Goal: Task Accomplishment & Management: Complete application form

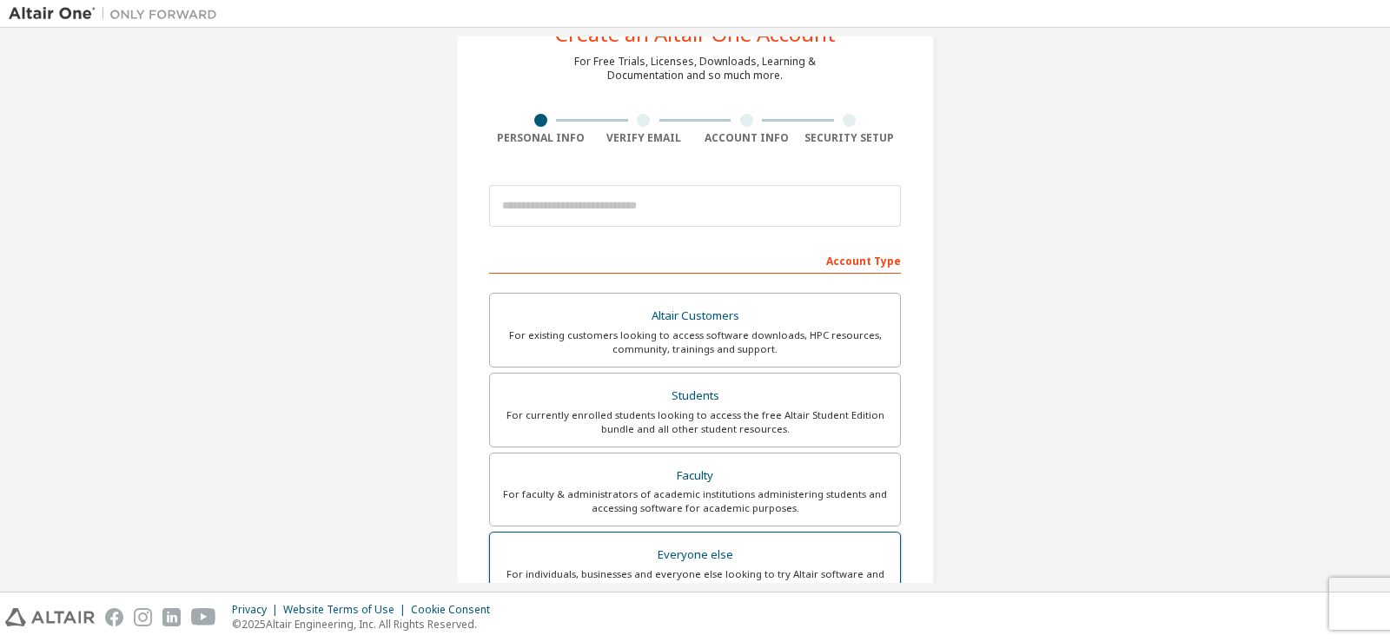
scroll to position [348, 0]
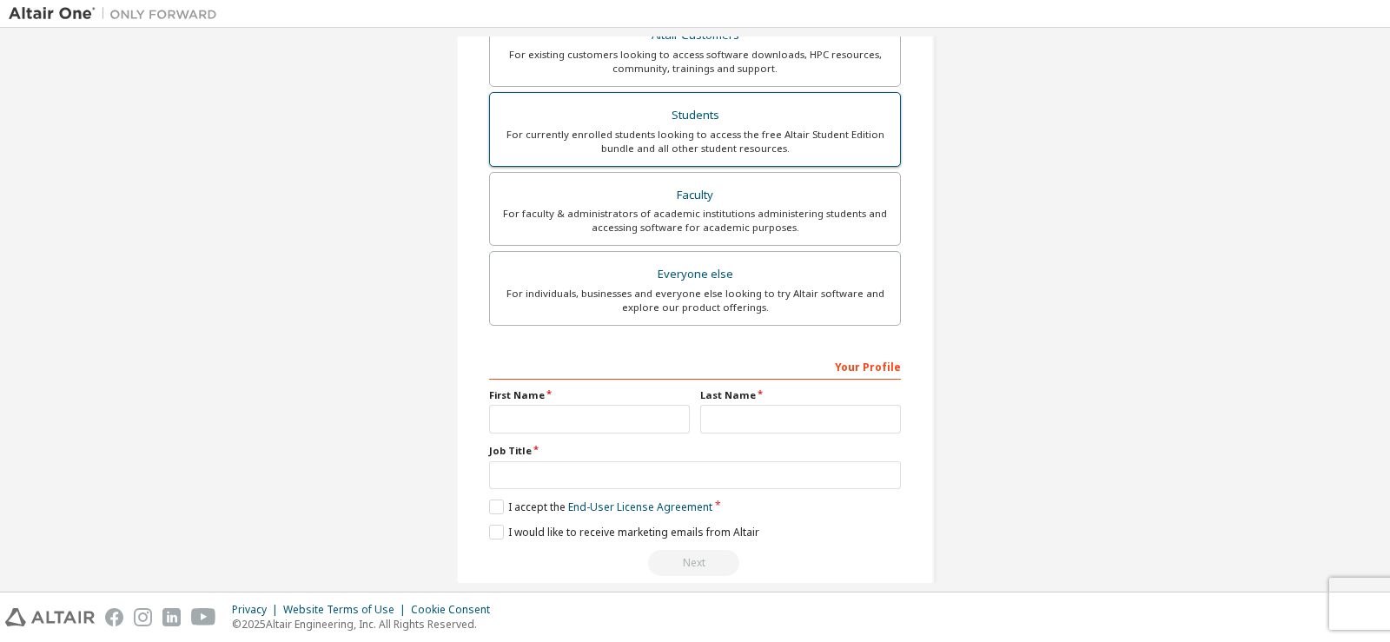
click at [715, 122] on div "Students" at bounding box center [695, 115] width 389 height 24
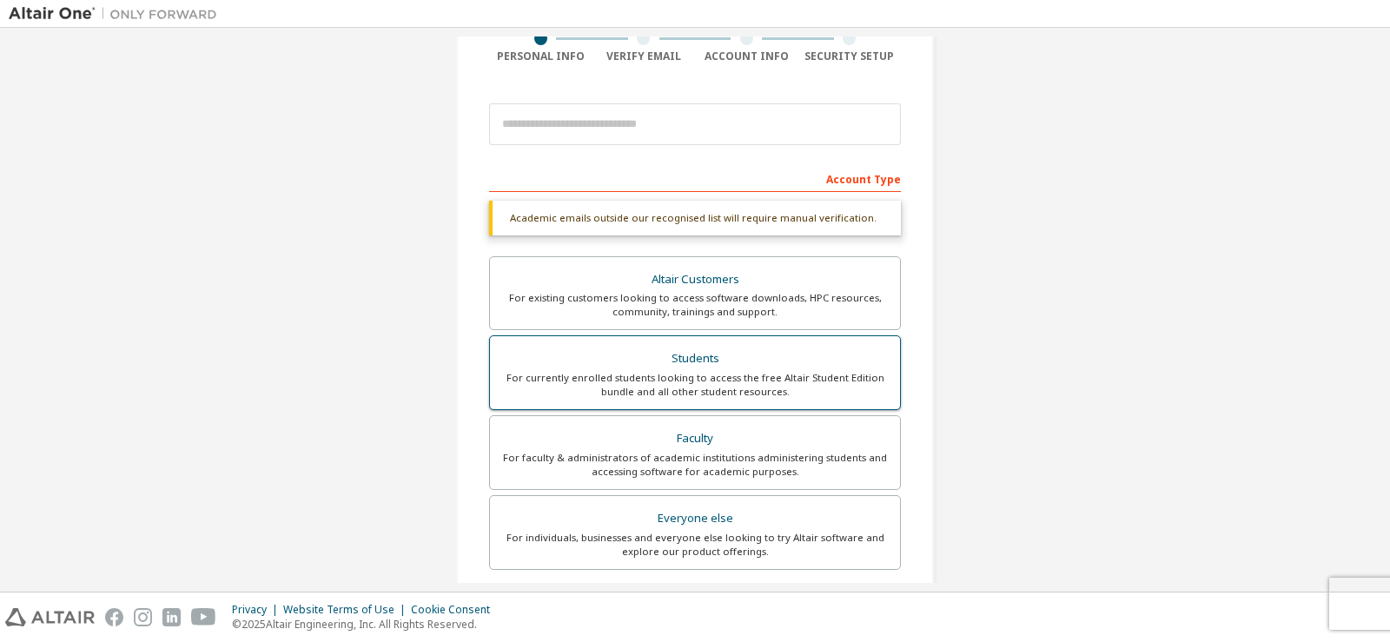
scroll to position [0, 0]
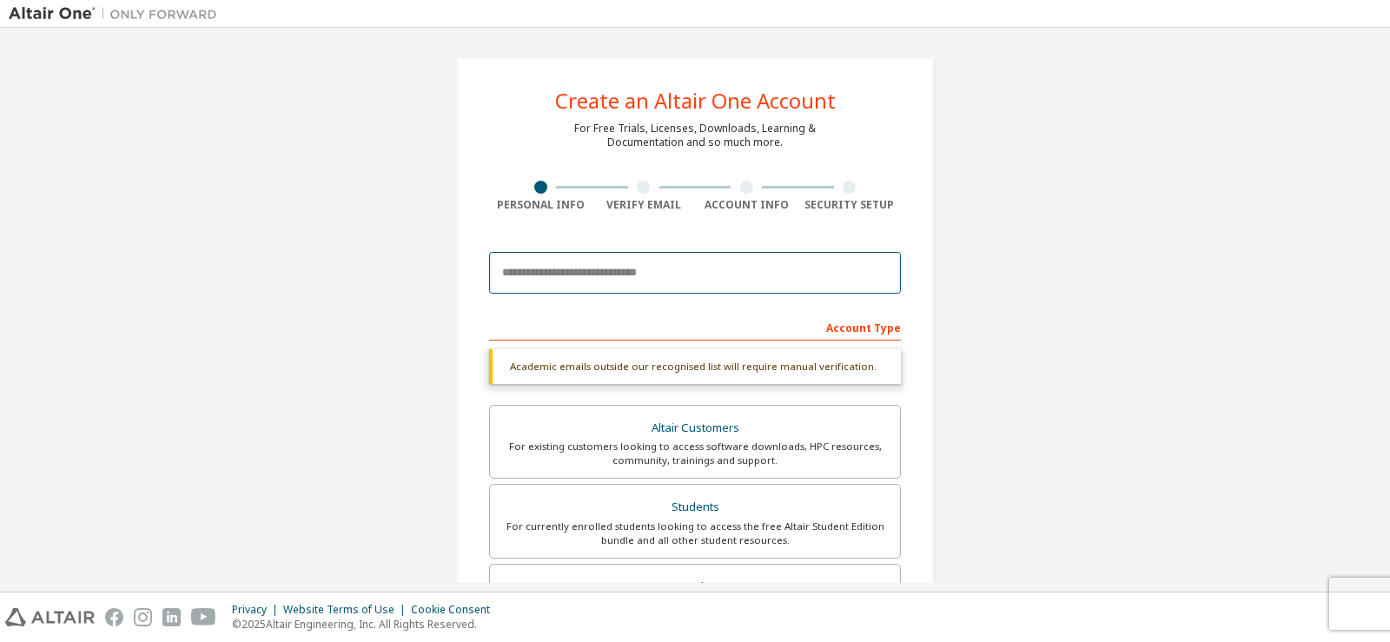
click at [616, 279] on input "email" at bounding box center [695, 273] width 412 height 42
type input "**********"
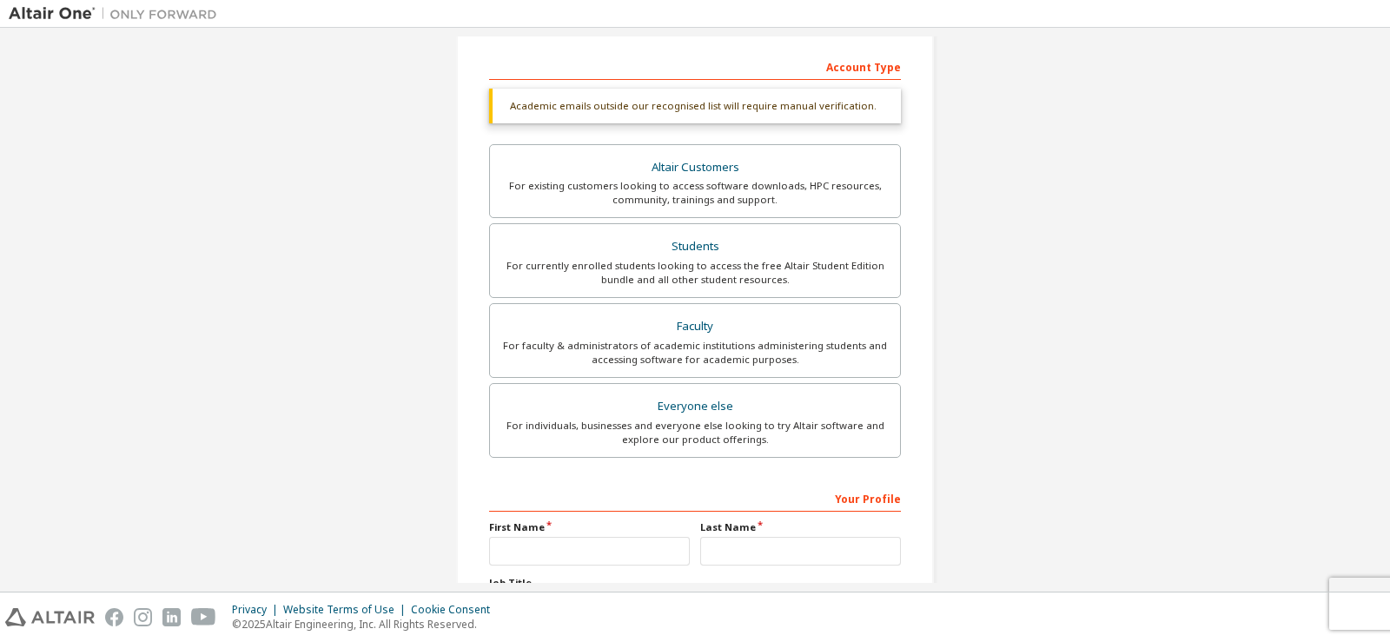
scroll to position [348, 0]
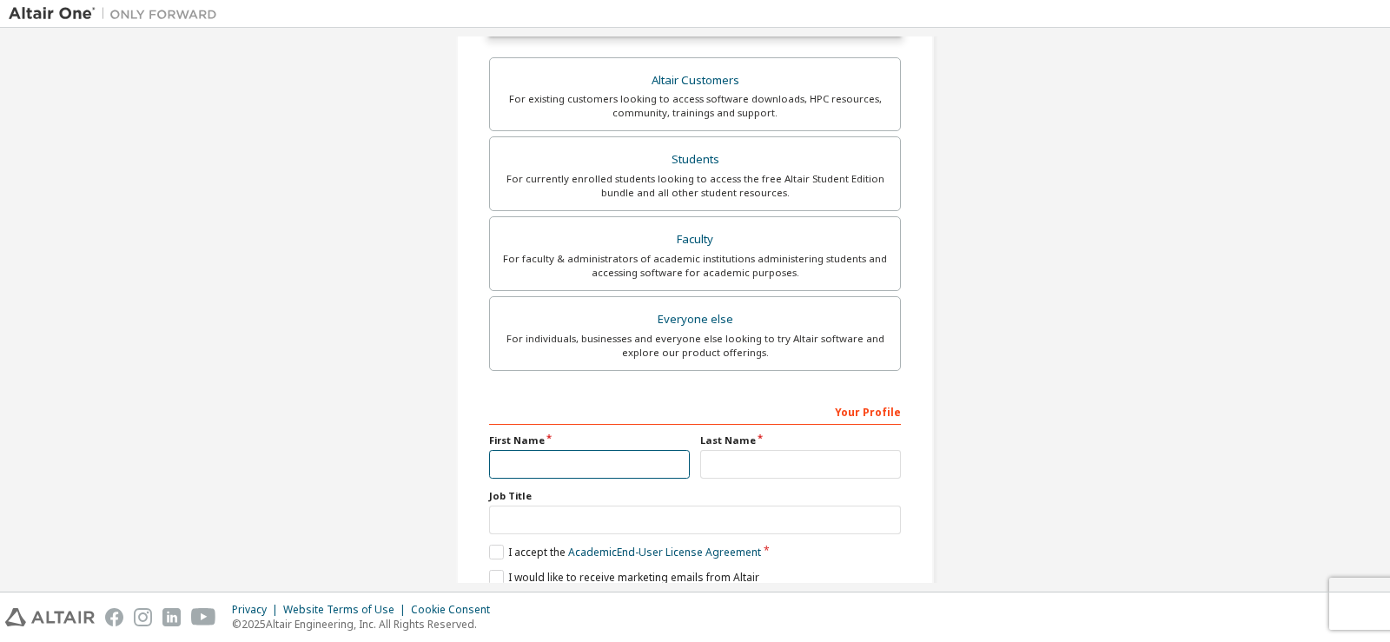
click at [561, 456] on input "text" at bounding box center [589, 464] width 201 height 29
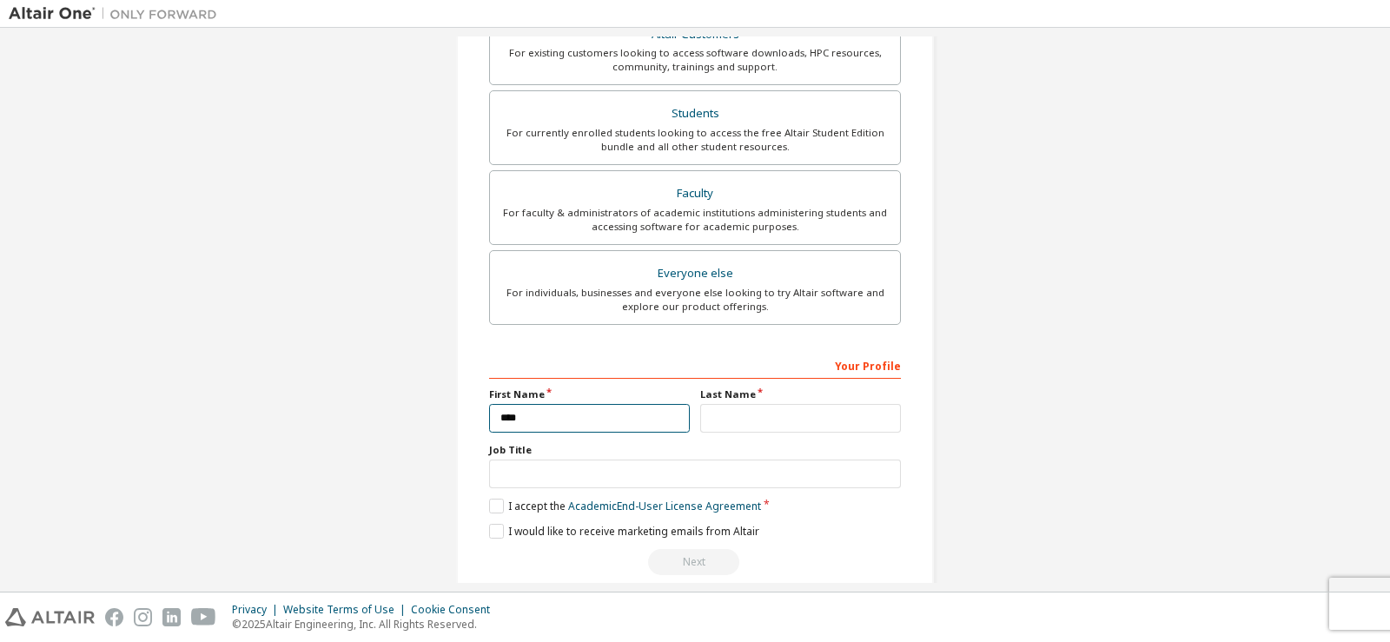
scroll to position [419, 0]
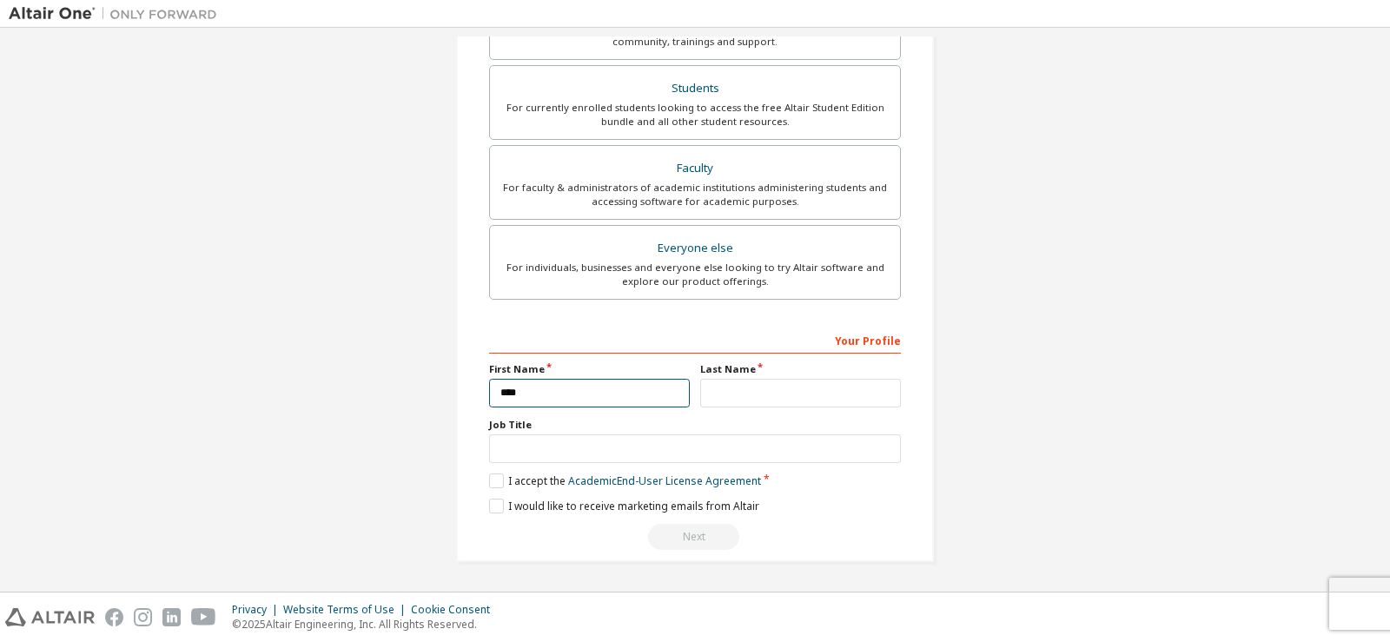
type input "****"
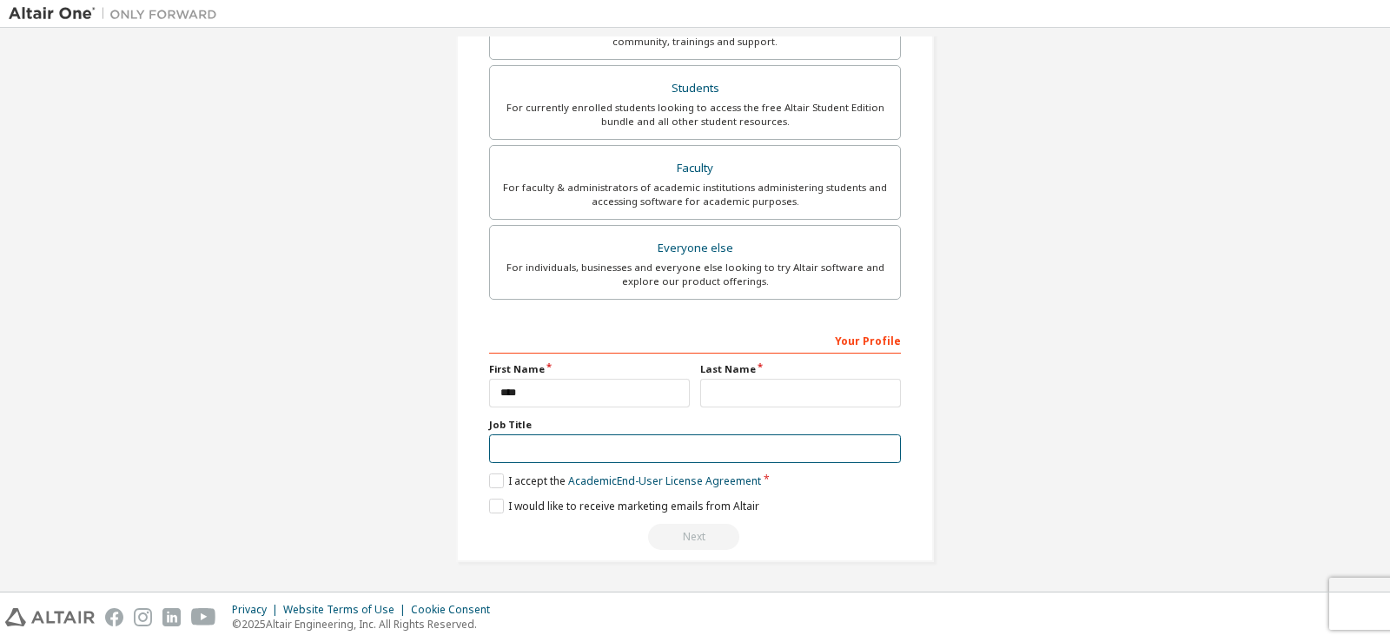
click at [579, 448] on input "text" at bounding box center [695, 449] width 412 height 29
type input "*******"
click at [548, 488] on label "I accept the Academic End-User License Agreement" at bounding box center [625, 481] width 272 height 15
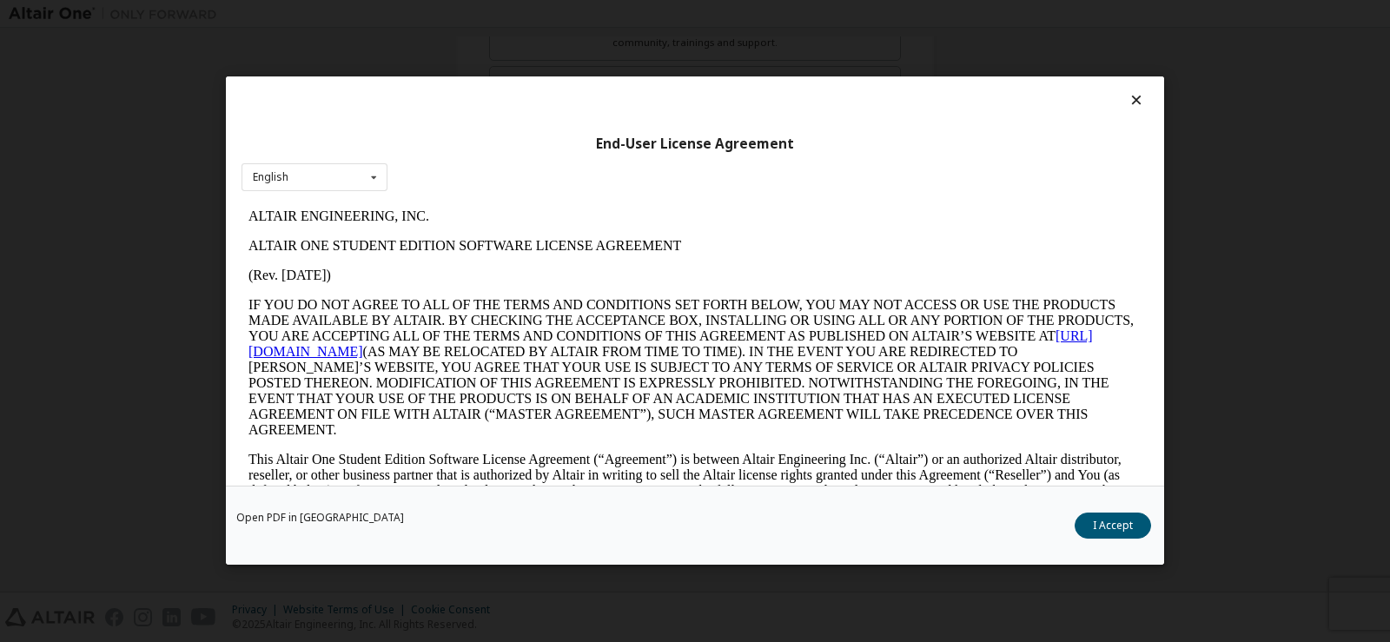
scroll to position [0, 0]
click at [1098, 538] on button "I Accept" at bounding box center [1113, 527] width 76 height 26
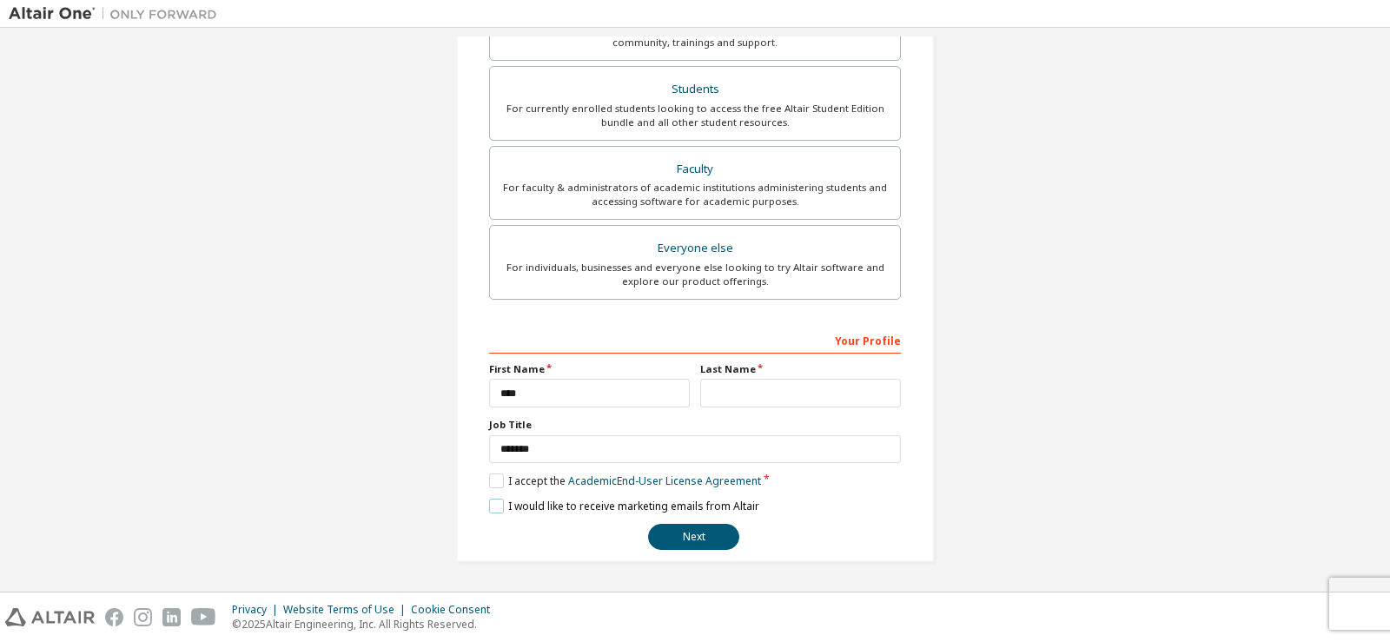
click at [587, 504] on label "I would like to receive marketing emails from Altair" at bounding box center [624, 506] width 270 height 15
click at [680, 509] on label "I would like to receive marketing emails from Altair" at bounding box center [624, 506] width 270 height 15
click at [687, 536] on button "Next" at bounding box center [693, 537] width 91 height 26
type input "*****"
click at [715, 539] on button "Next" at bounding box center [693, 537] width 91 height 26
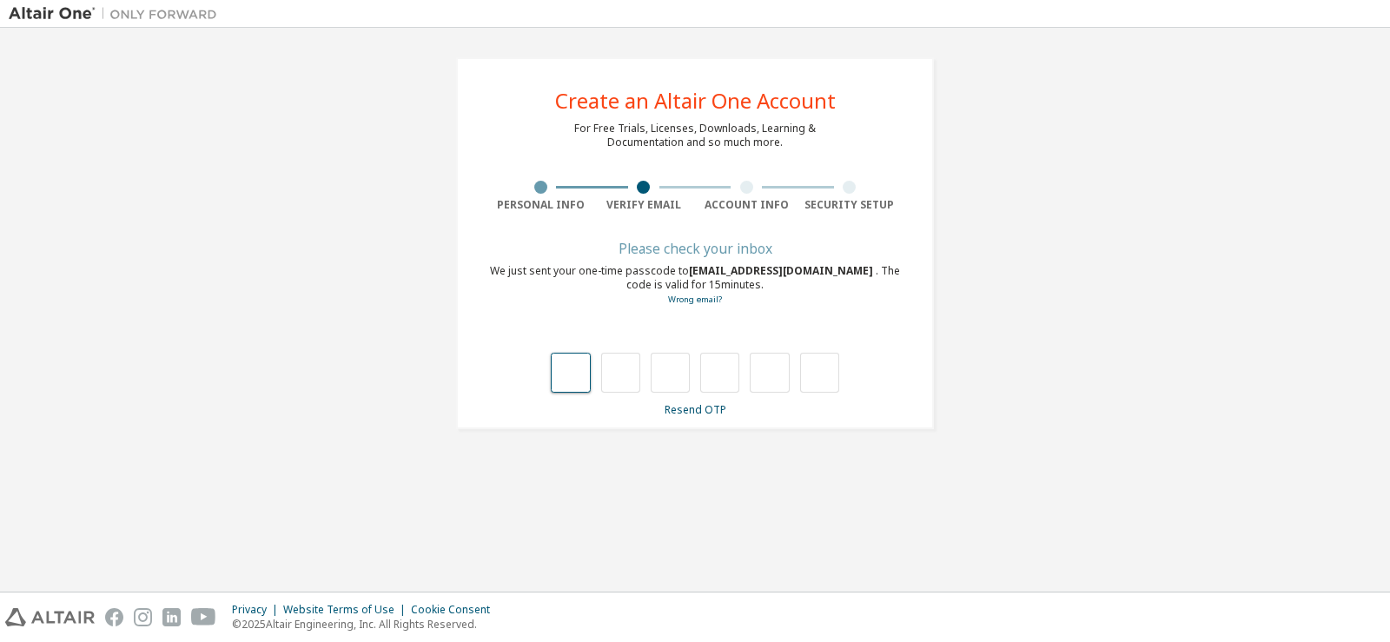
type input "*"
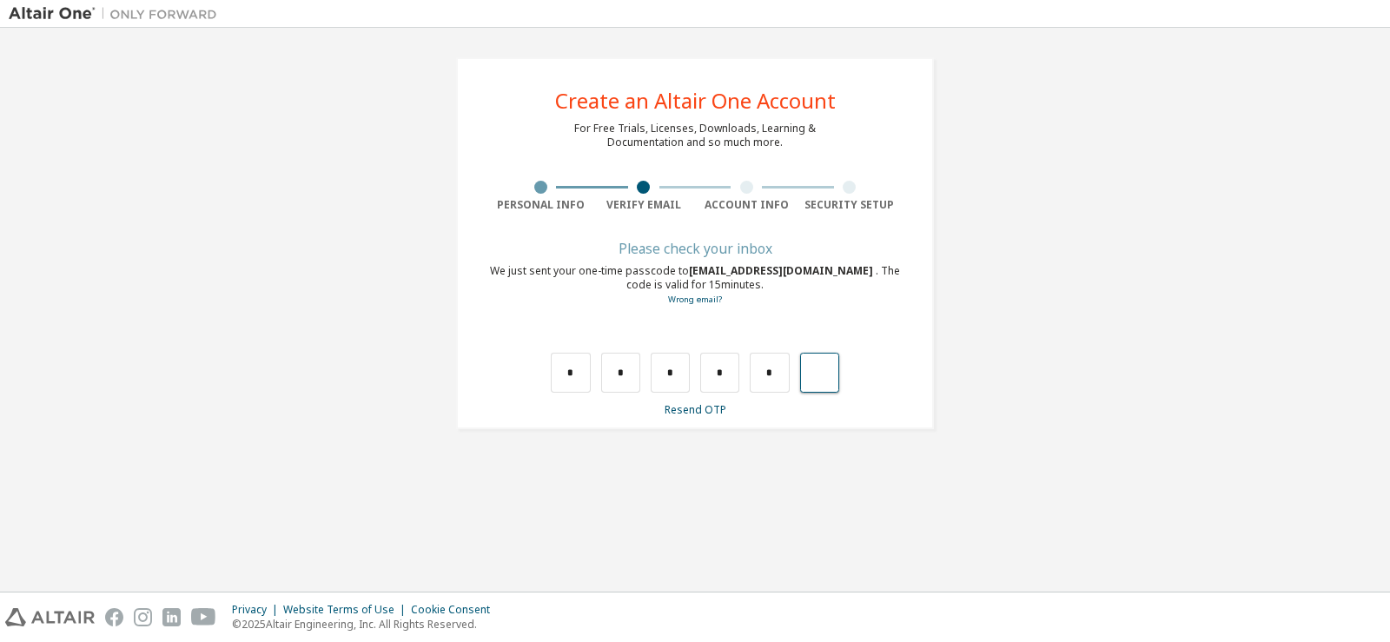
type input "*"
